Goal: Transaction & Acquisition: Purchase product/service

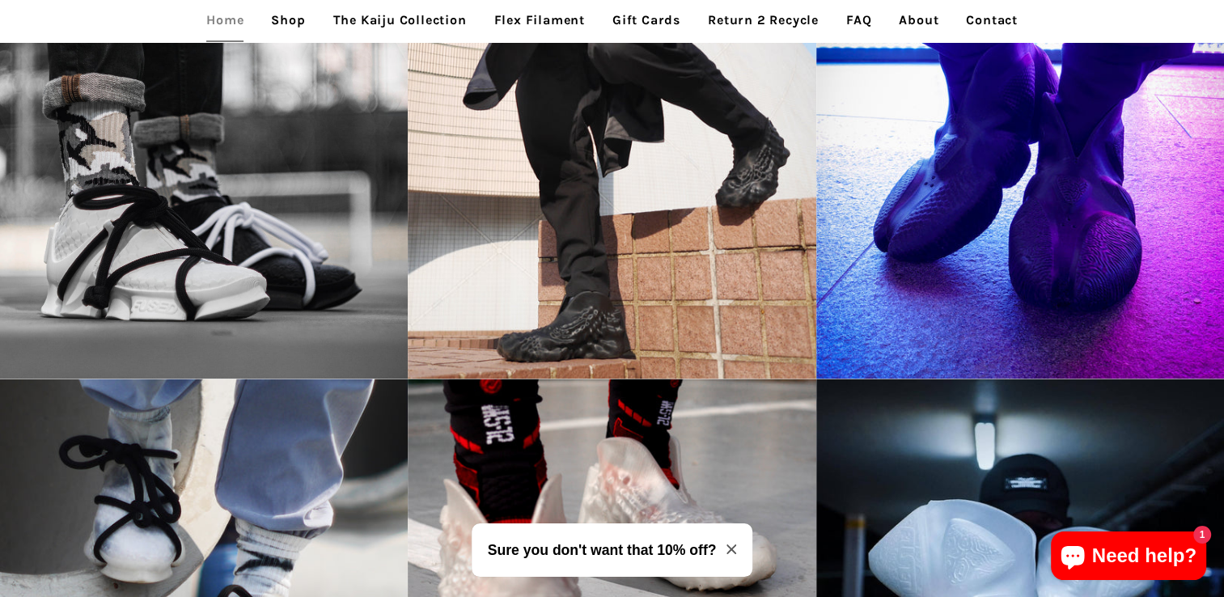
scroll to position [2387, 0]
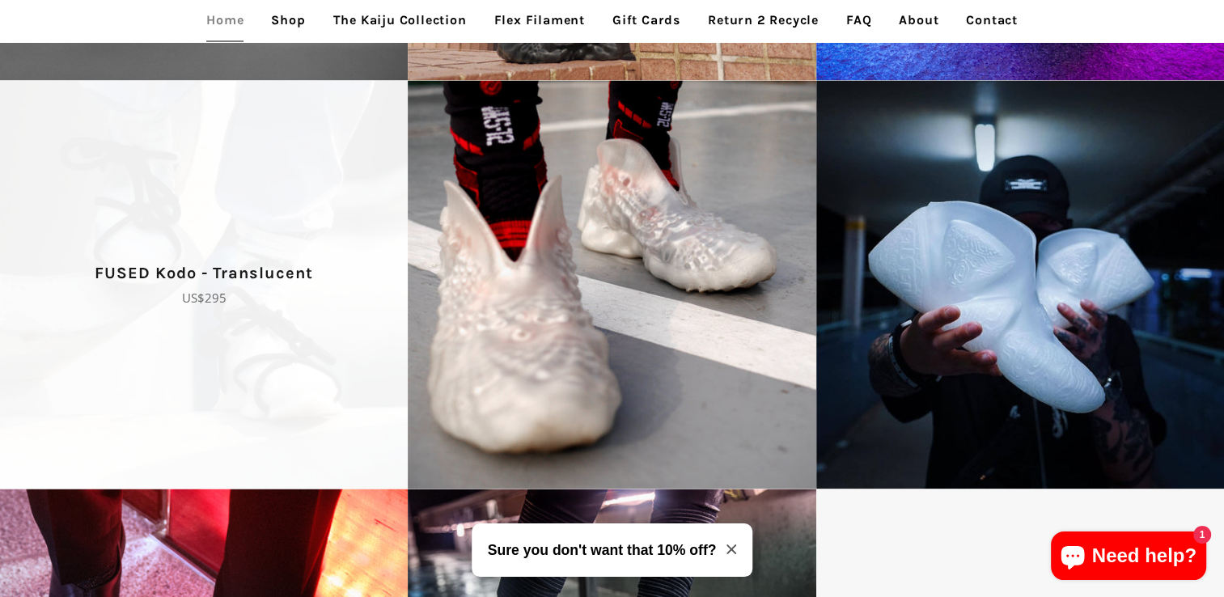
click at [352, 308] on p "Regular price US$295" at bounding box center [203, 297] width 351 height 19
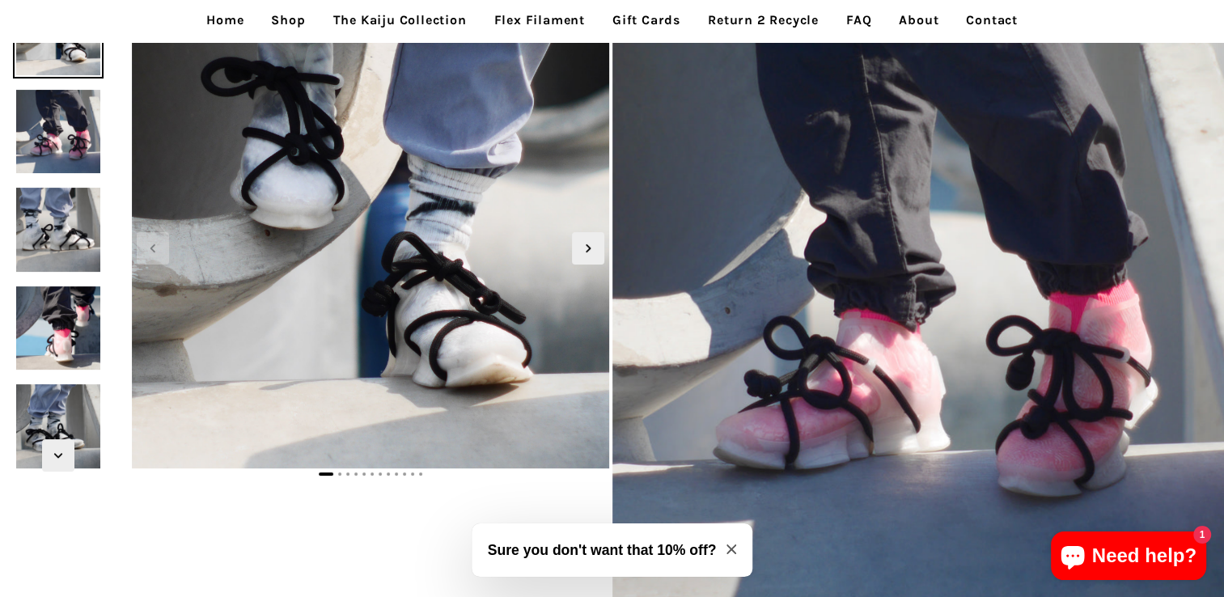
scroll to position [97, 0]
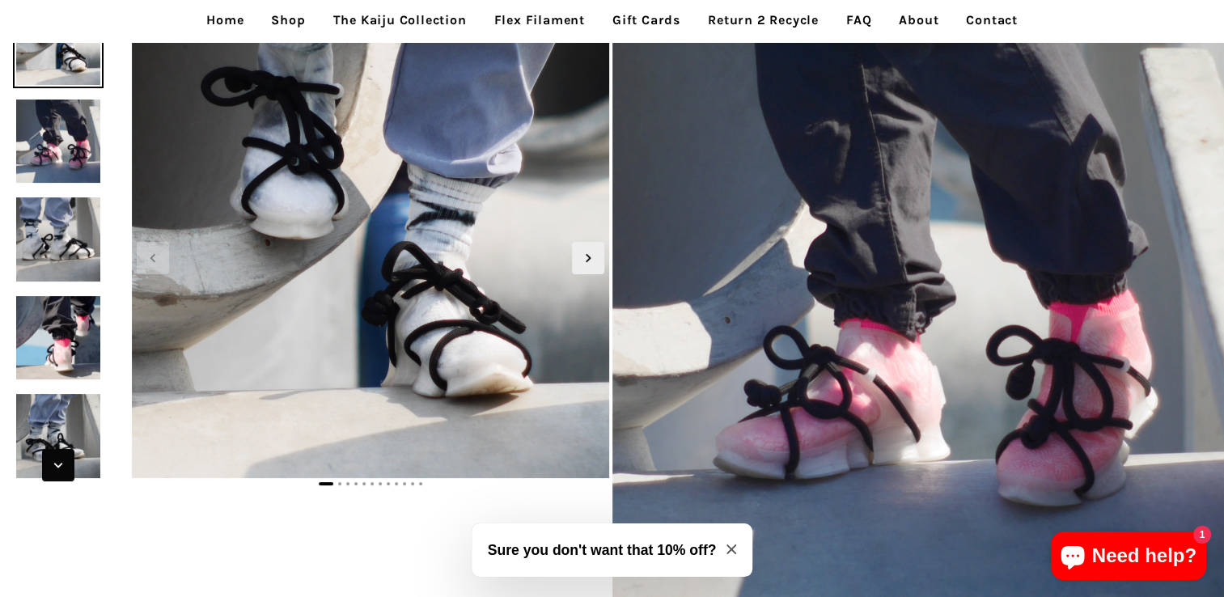
click at [49, 335] on img at bounding box center [58, 338] width 91 height 91
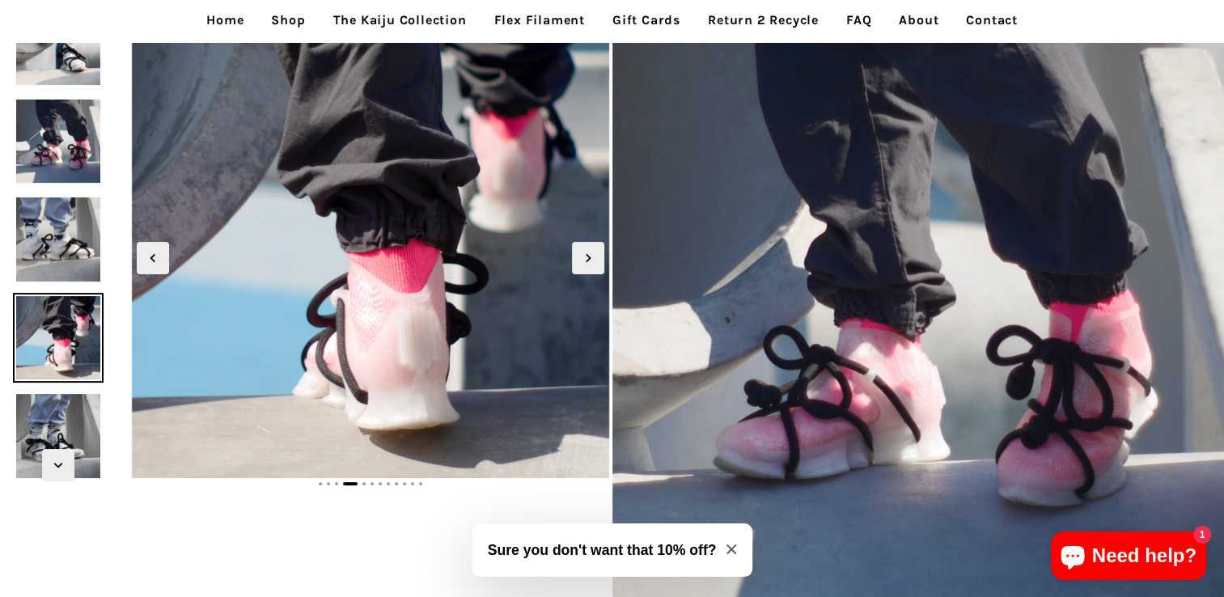
click at [62, 430] on img at bounding box center [58, 436] width 91 height 91
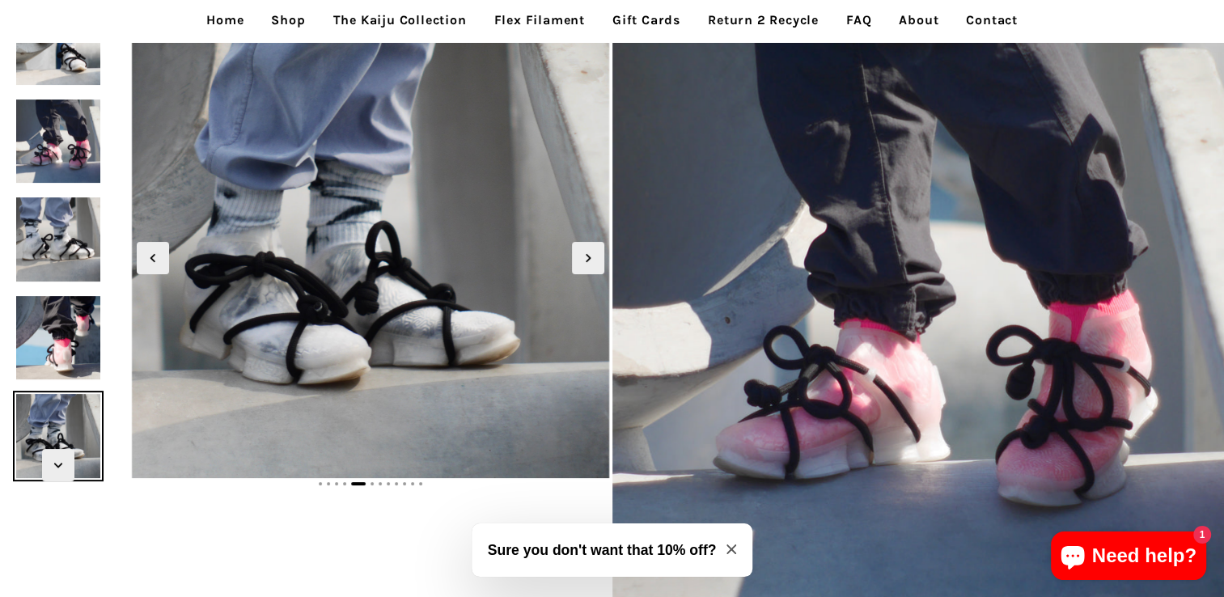
click at [78, 232] on img at bounding box center [58, 239] width 91 height 91
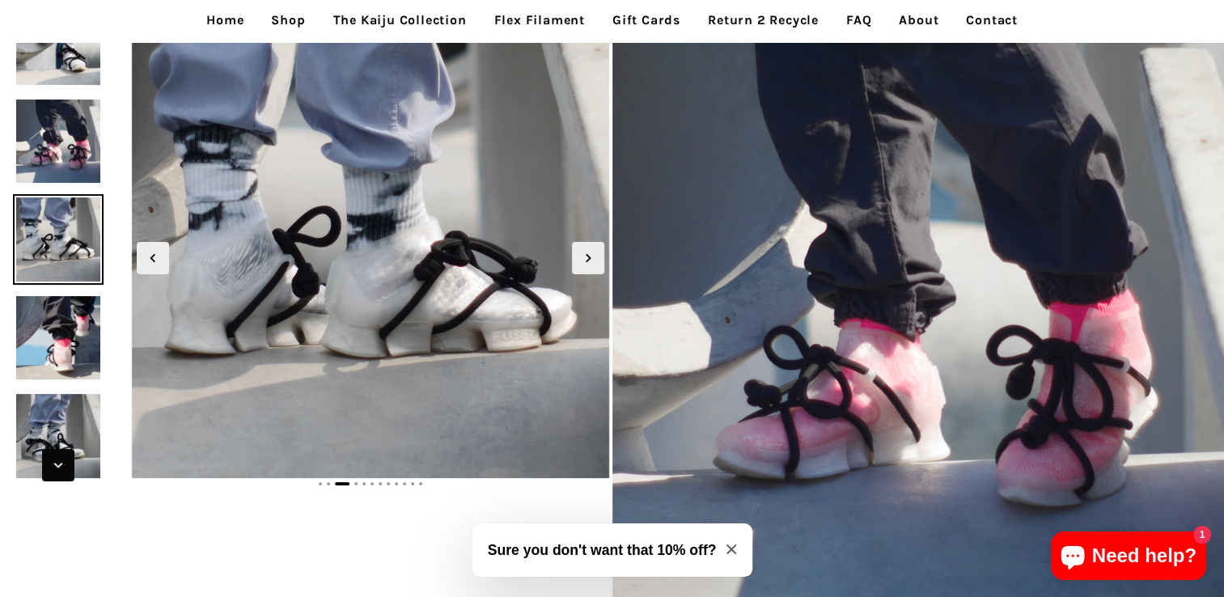
click at [73, 461] on span "Next slide" at bounding box center [58, 465] width 32 height 32
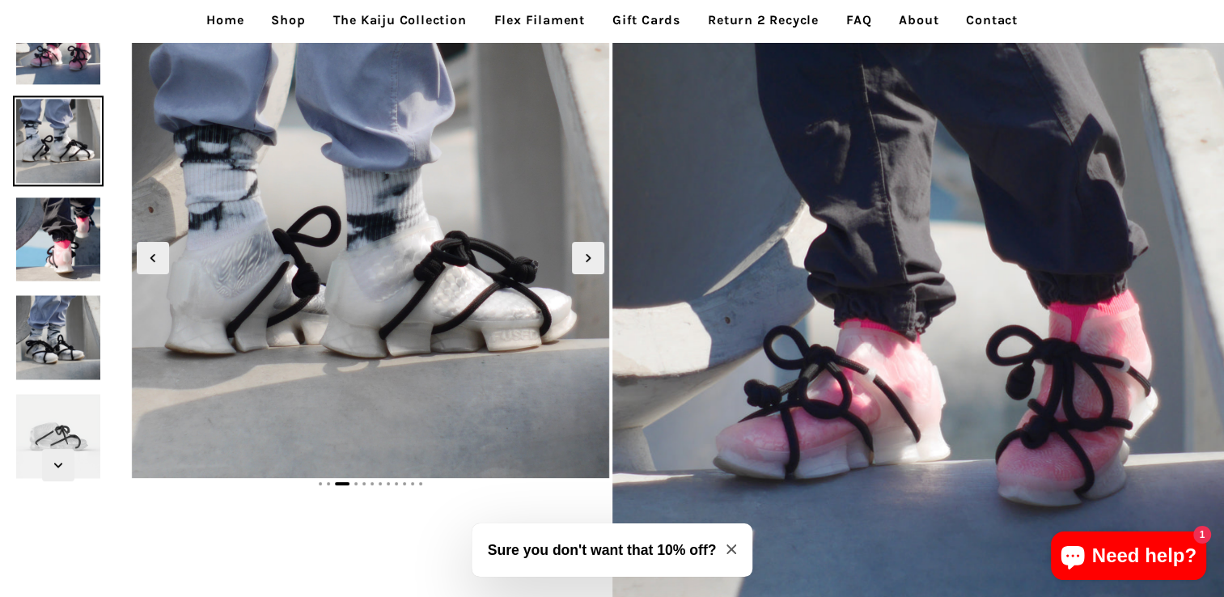
click at [74, 419] on img at bounding box center [58, 436] width 91 height 91
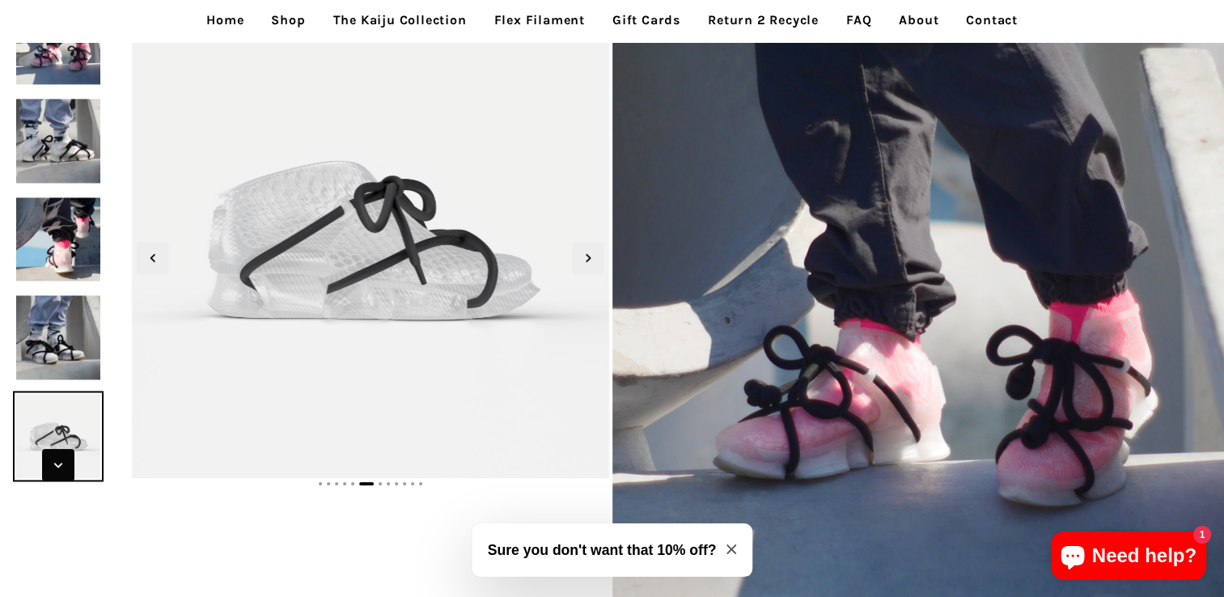
click at [55, 467] on icon "Next slide" at bounding box center [58, 465] width 18 height 18
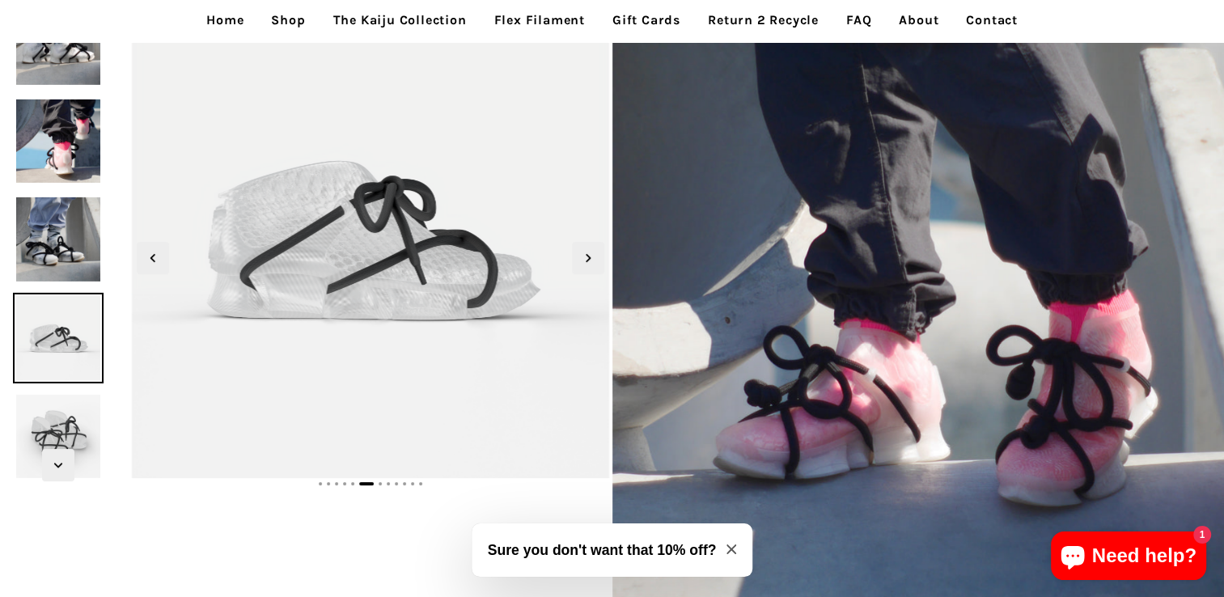
click at [57, 396] on img at bounding box center [58, 436] width 91 height 91
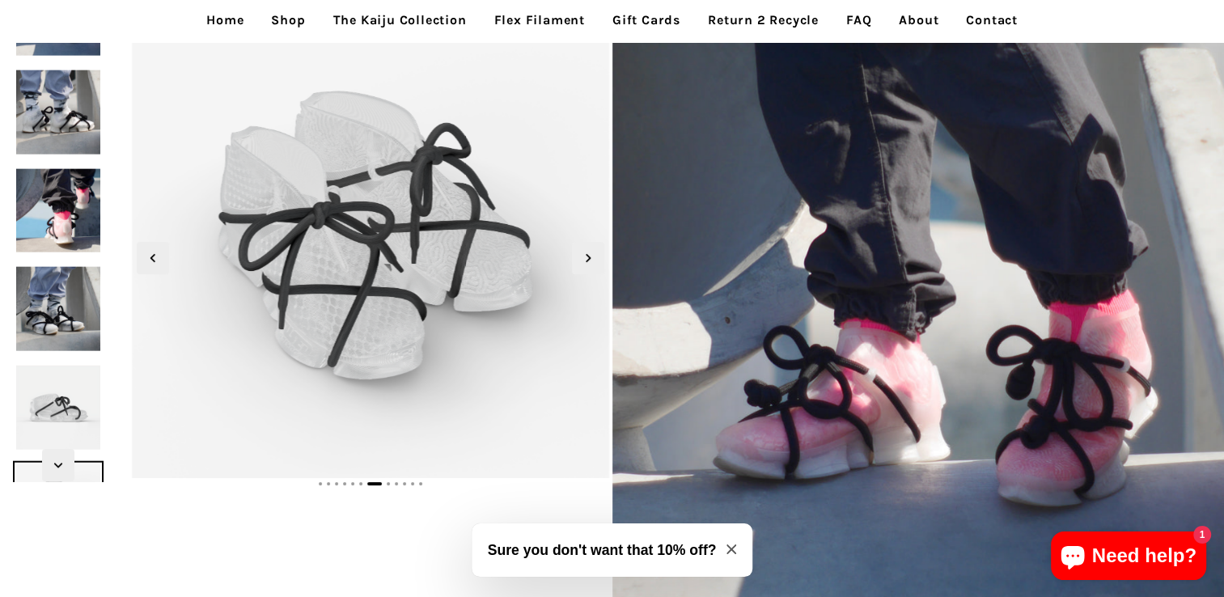
click at [74, 264] on img at bounding box center [58, 309] width 91 height 91
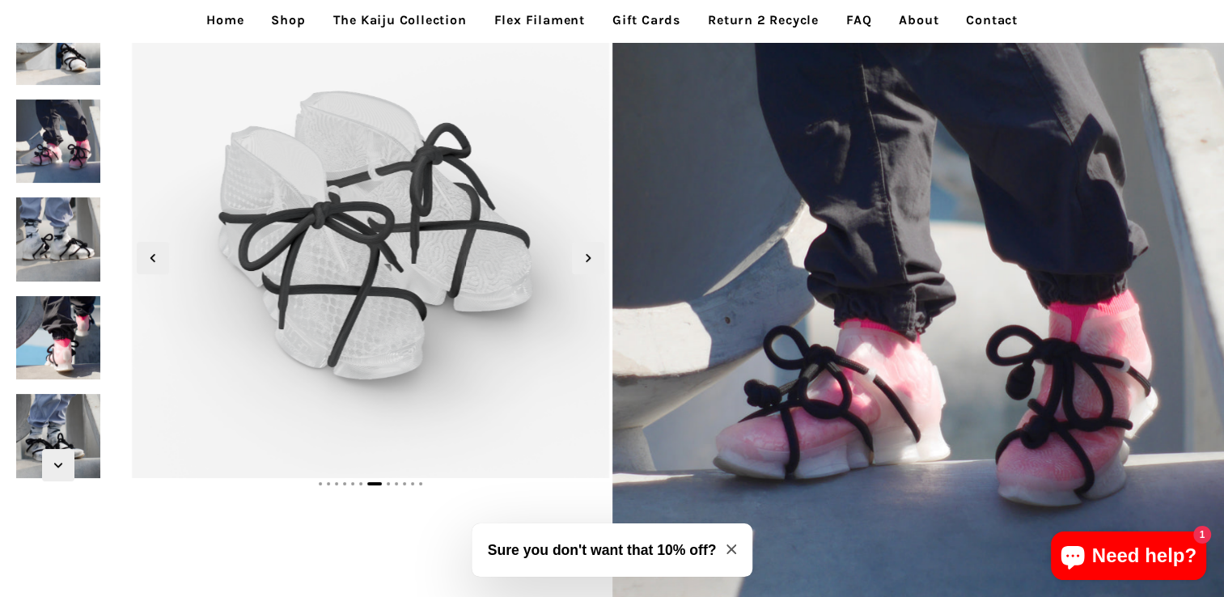
scroll to position [0, 0]
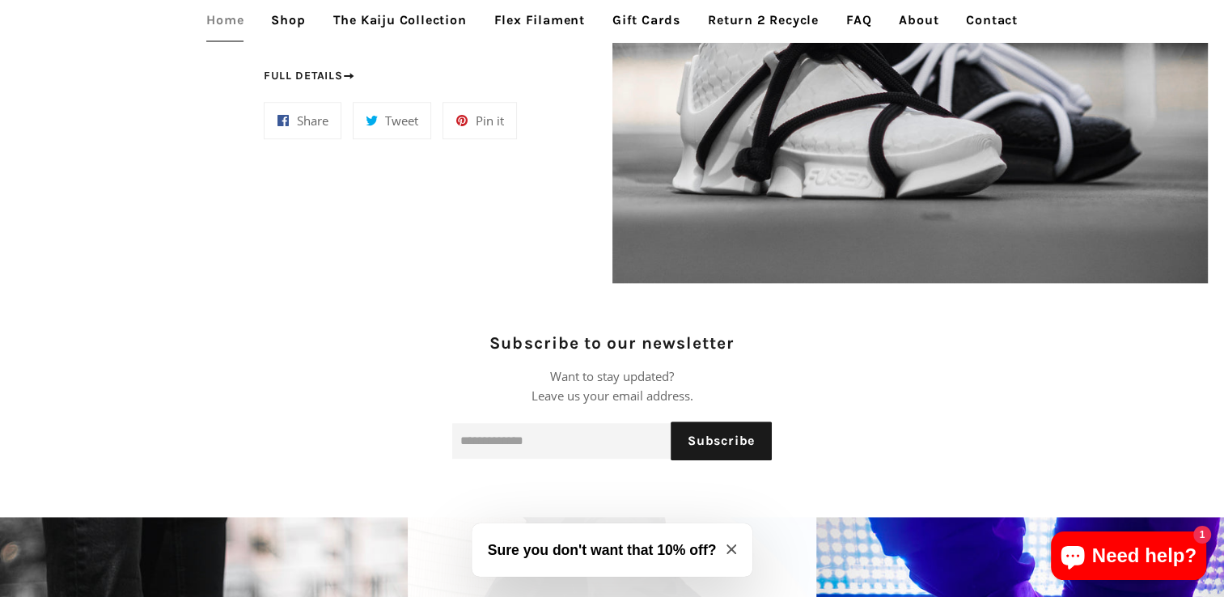
scroll to position [1541, 0]
